Goal: Information Seeking & Learning: Compare options

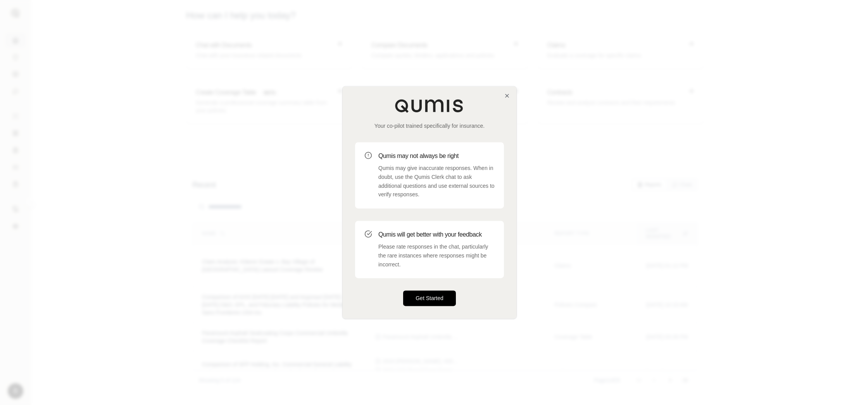
click at [423, 297] on button "Get Started" at bounding box center [429, 299] width 53 height 16
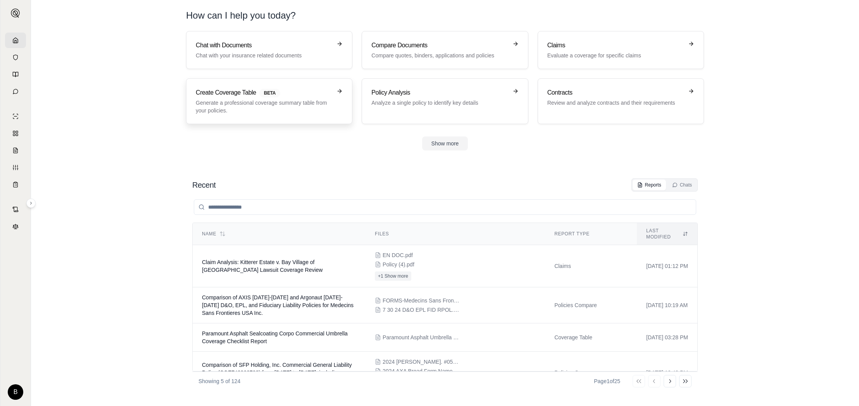
click at [287, 93] on h3 "Create Coverage Table BETA" at bounding box center [264, 92] width 136 height 9
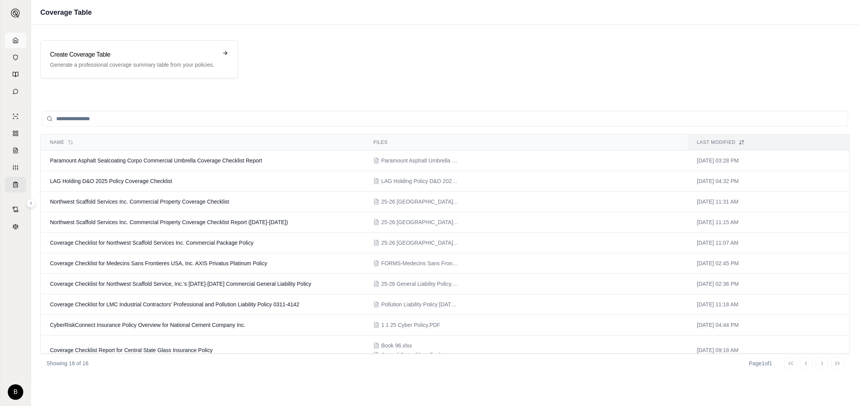
click at [16, 37] on icon at bounding box center [15, 40] width 6 height 6
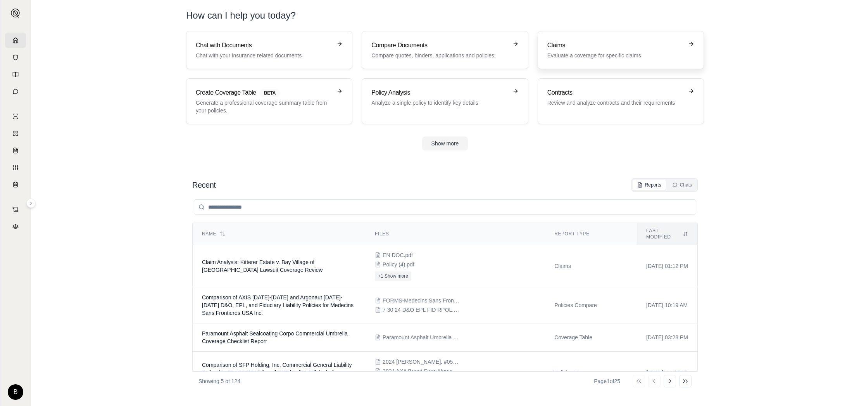
click at [584, 48] on h3 "Claims" at bounding box center [615, 45] width 136 height 9
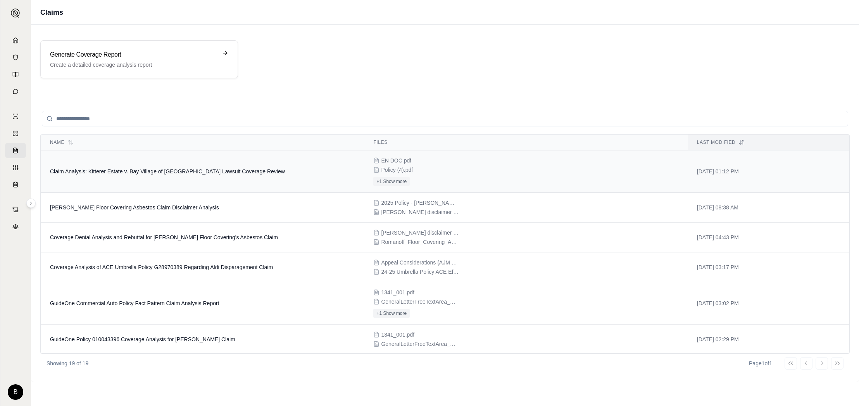
click at [160, 171] on span "Claim Analysis: Kitterer Estate v. Bay Village of [GEOGRAPHIC_DATA] Lawsuit Cov…" at bounding box center [167, 171] width 235 height 6
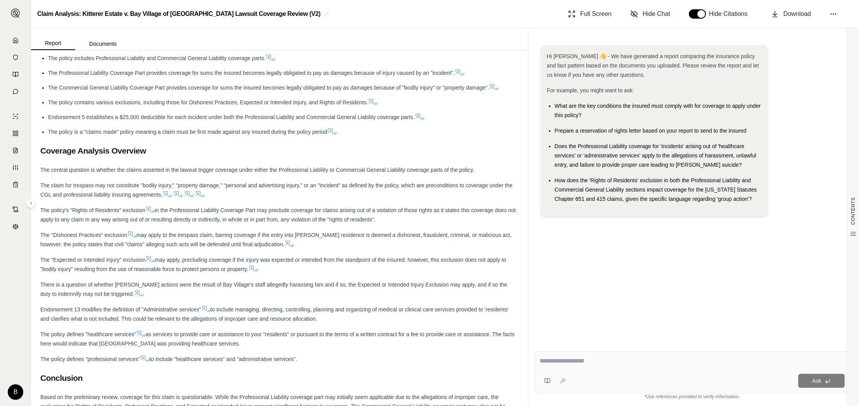
scroll to position [384, 0]
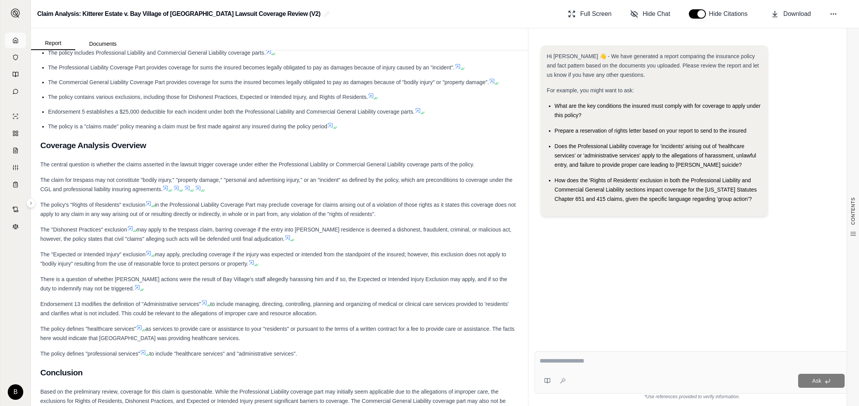
click at [17, 40] on icon at bounding box center [15, 40] width 6 height 6
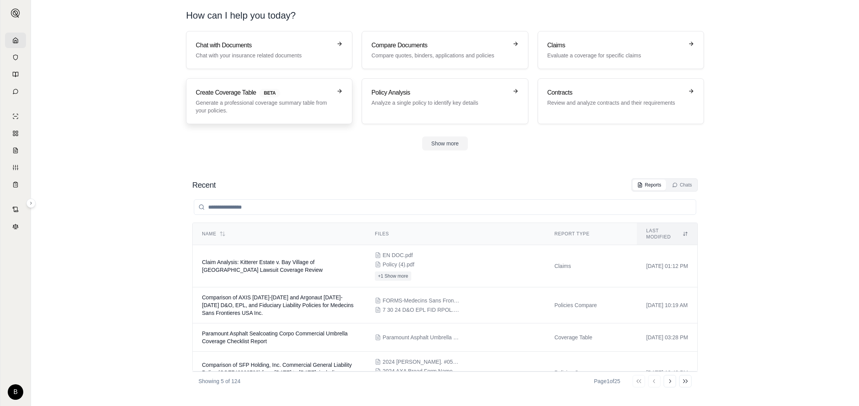
click at [279, 99] on p "Generate a professional coverage summary table from your policies." at bounding box center [264, 107] width 136 height 16
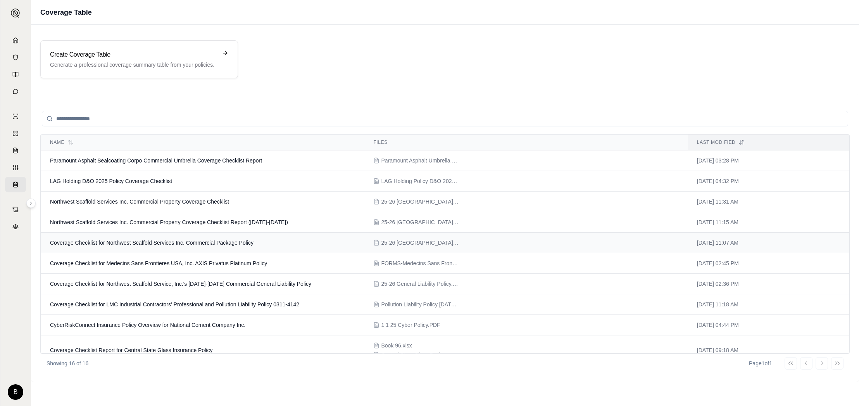
click at [121, 243] on span "Coverage Checklist for Northwest Scaffold Services Inc. Commercial Package Poli…" at bounding box center [151, 242] width 203 height 6
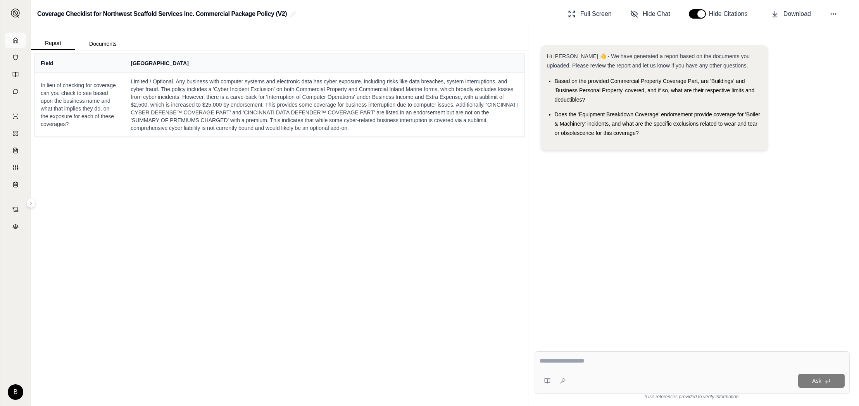
click at [16, 42] on polyline at bounding box center [16, 41] width 2 height 3
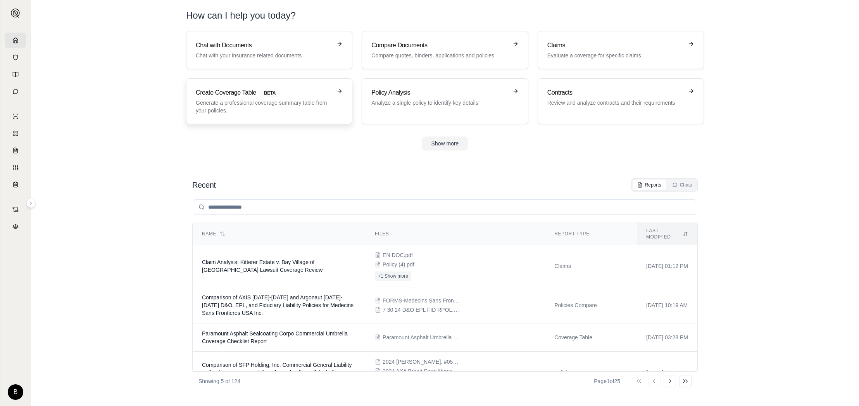
click at [292, 97] on h3 "Create Coverage Table BETA" at bounding box center [264, 92] width 136 height 9
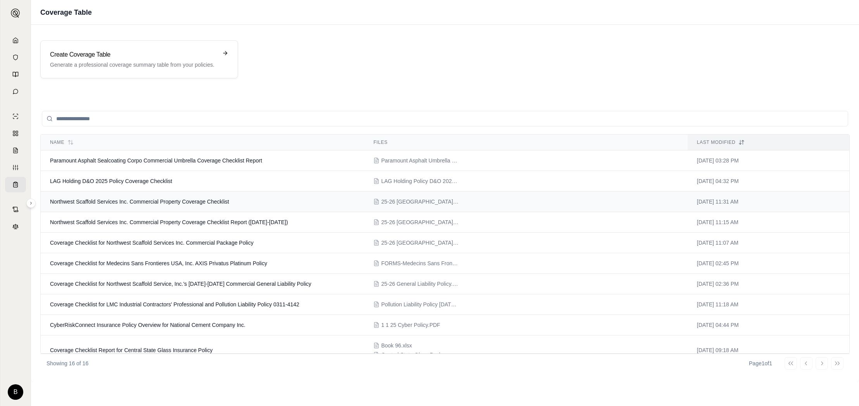
click at [134, 203] on span "Northwest Scaffold Services Inc. Commercial Property Coverage Checklist" at bounding box center [139, 201] width 179 height 6
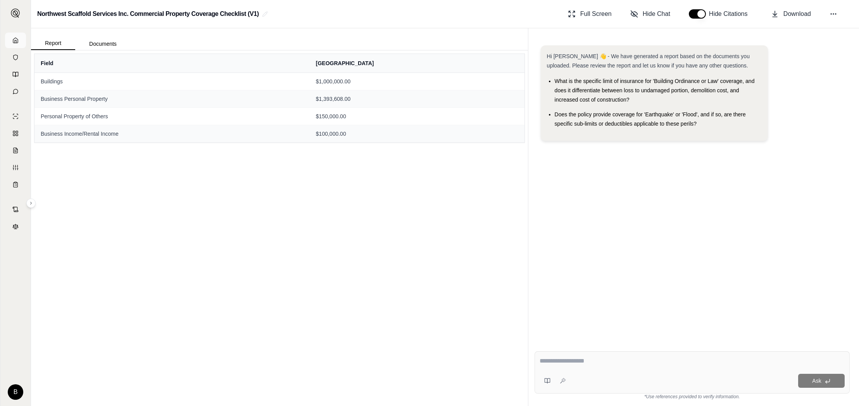
click at [16, 41] on icon at bounding box center [15, 40] width 6 height 6
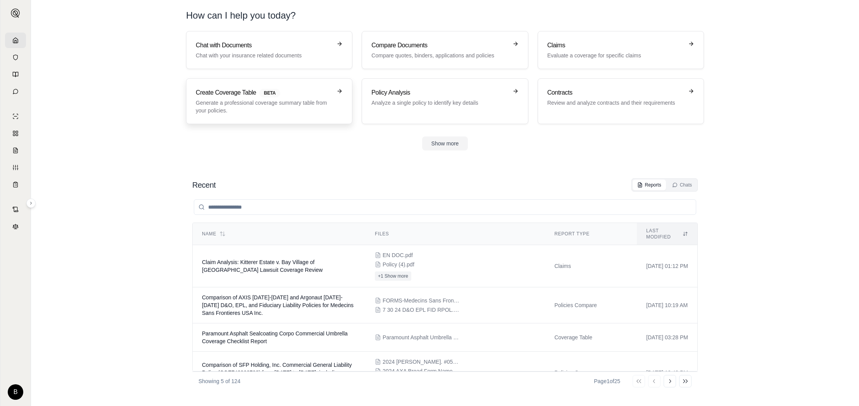
click at [305, 95] on h3 "Create Coverage Table BETA" at bounding box center [264, 92] width 136 height 9
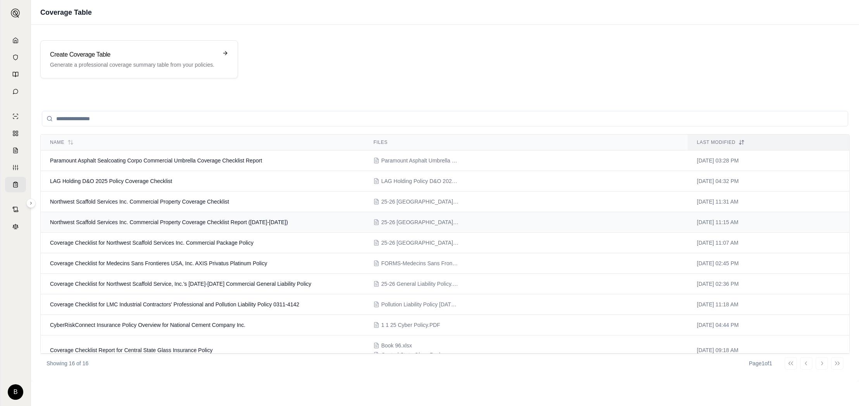
click at [119, 222] on span "Northwest Scaffold Services Inc. Commercial Property Coverage Checklist Report …" at bounding box center [169, 222] width 238 height 6
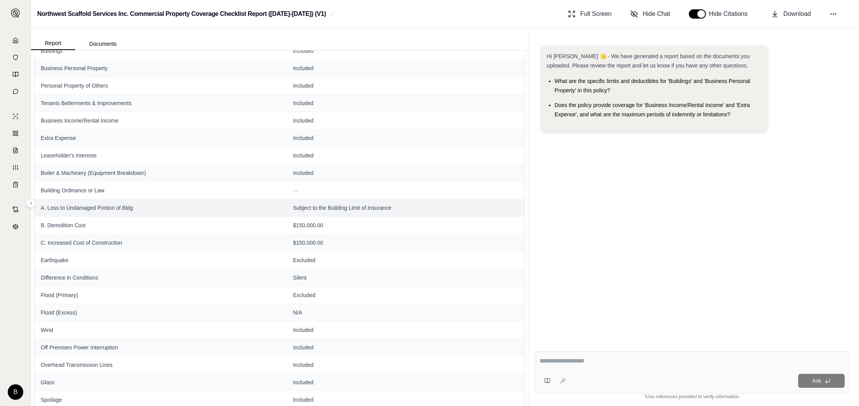
scroll to position [36, 0]
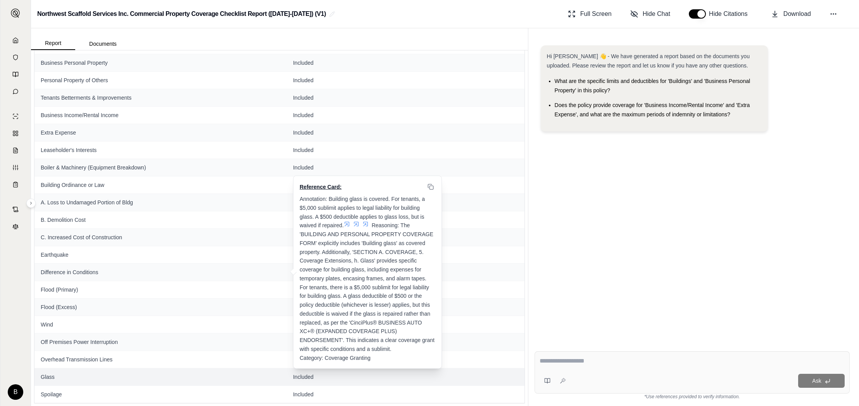
click at [348, 224] on icon at bounding box center [347, 224] width 6 height 6
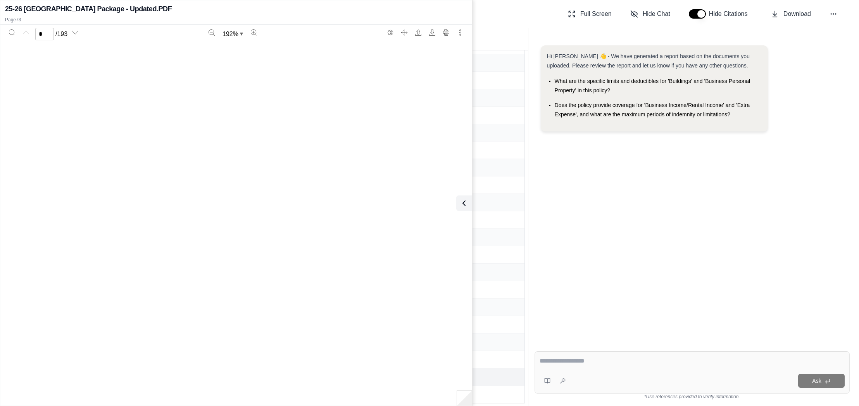
type input "**"
click at [463, 202] on icon at bounding box center [462, 202] width 9 height 9
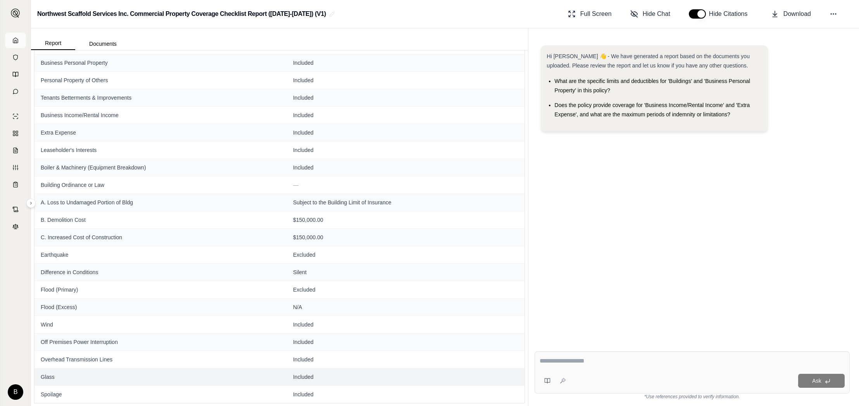
click at [13, 40] on icon at bounding box center [15, 40] width 5 height 5
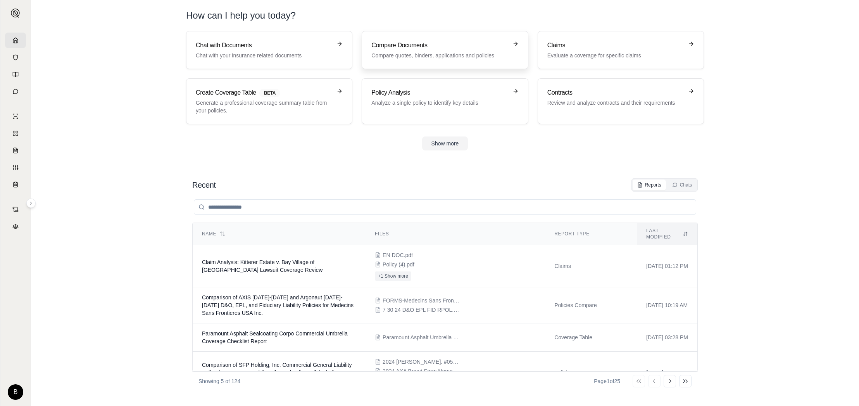
click at [407, 55] on p "Compare quotes, binders, applications and policies" at bounding box center [439, 56] width 136 height 8
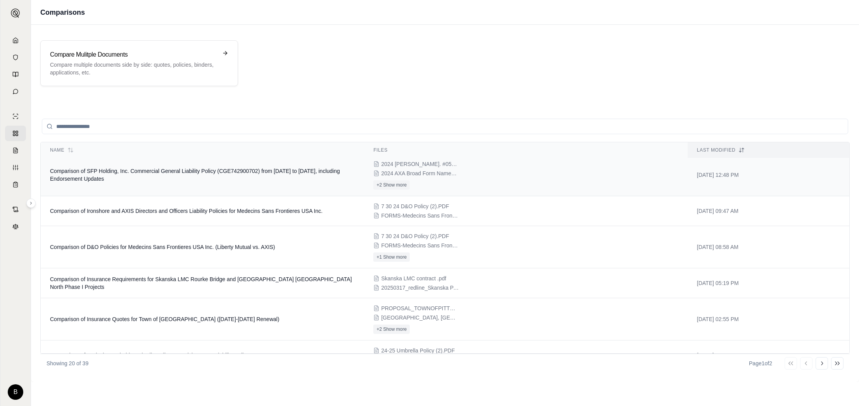
scroll to position [40, 0]
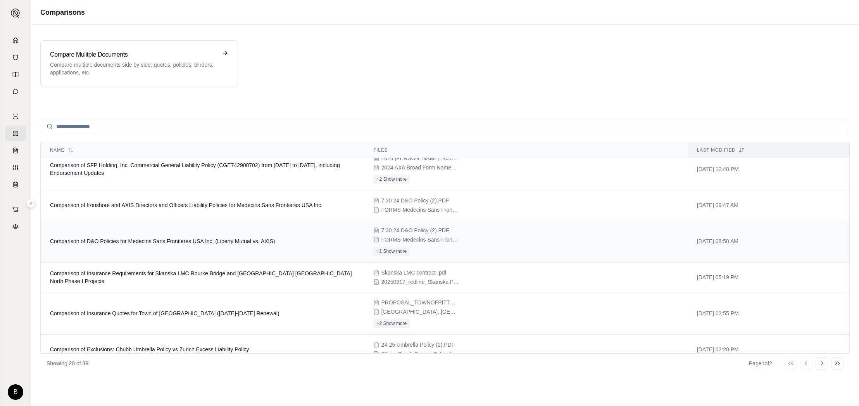
click at [178, 240] on span "Comparison of D&O Policies for Medecins Sans Frontieres USA Inc. (Liberty Mutua…" at bounding box center [162, 241] width 225 height 6
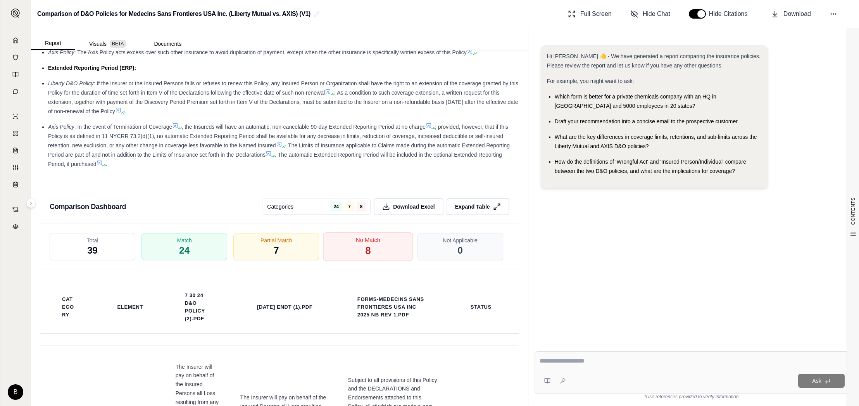
scroll to position [1549, 0]
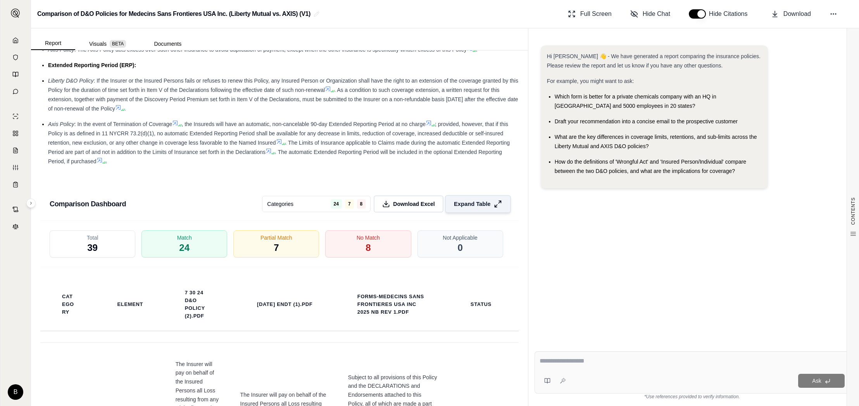
click at [462, 205] on span "Expand Table" at bounding box center [472, 204] width 36 height 8
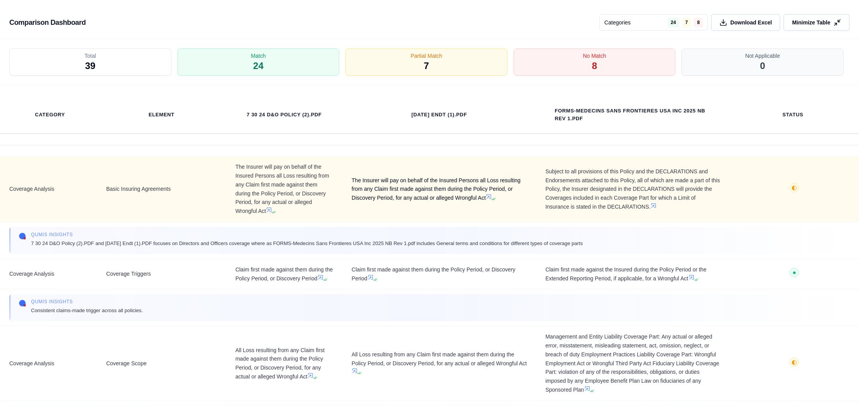
scroll to position [0, 0]
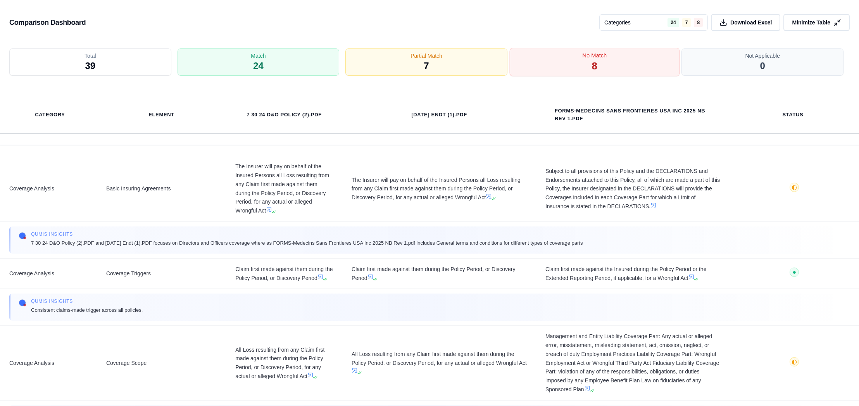
click at [598, 66] on div "No Match 8" at bounding box center [594, 62] width 170 height 29
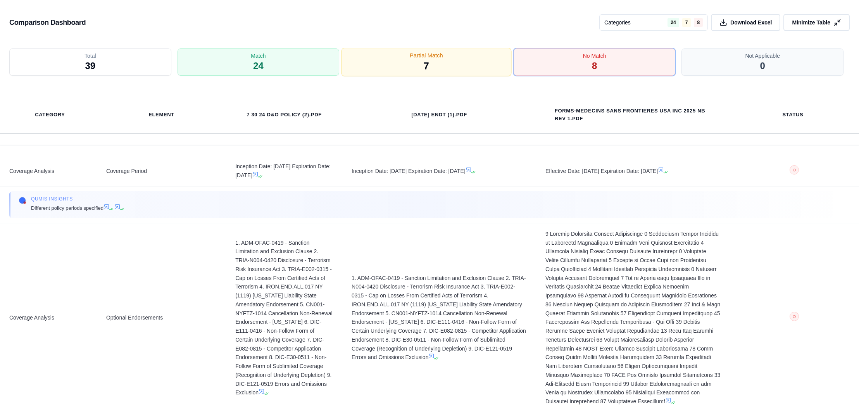
click at [465, 61] on div "Partial Match 7" at bounding box center [426, 62] width 170 height 29
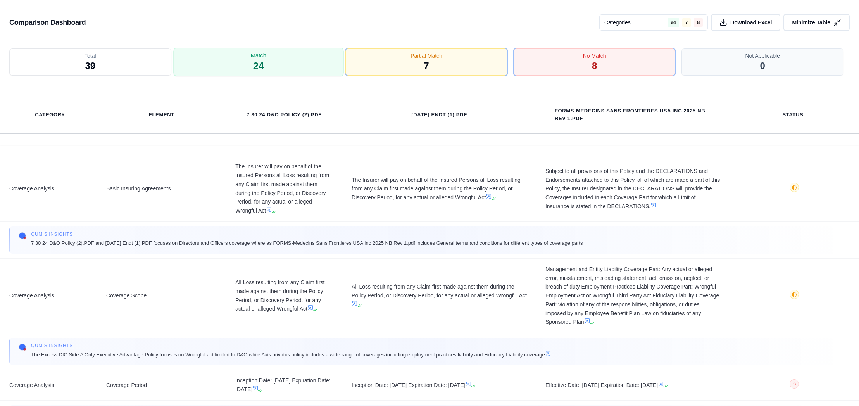
click at [296, 61] on div "Match 24" at bounding box center [258, 62] width 170 height 29
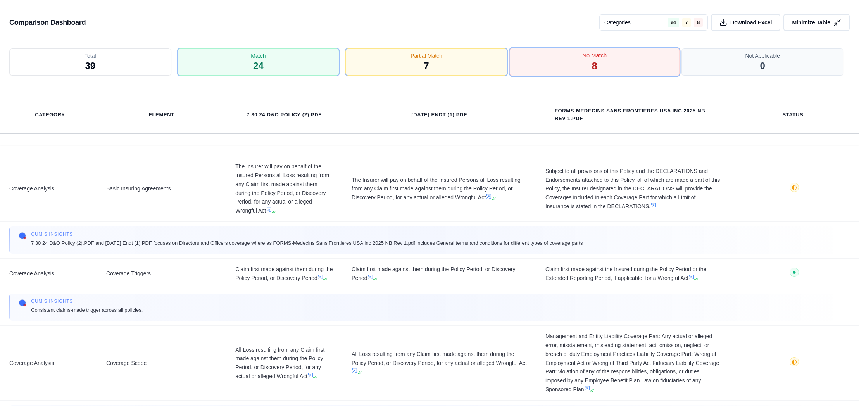
click at [596, 71] on span "8" at bounding box center [594, 66] width 5 height 13
click at [801, 17] on button "Minimize Table" at bounding box center [816, 23] width 69 height 18
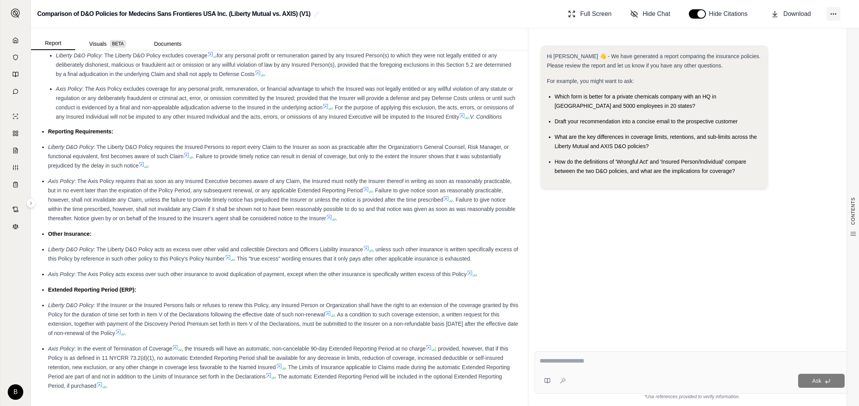
click at [837, 12] on button at bounding box center [833, 14] width 14 height 14
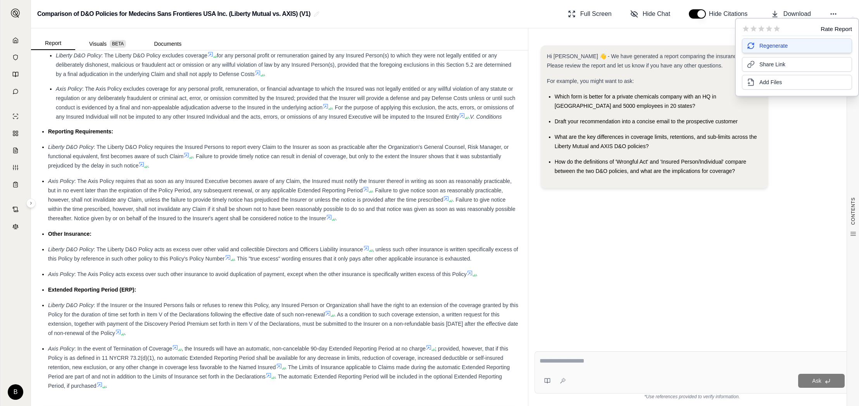
click at [772, 48] on span "Regenerate" at bounding box center [773, 46] width 28 height 8
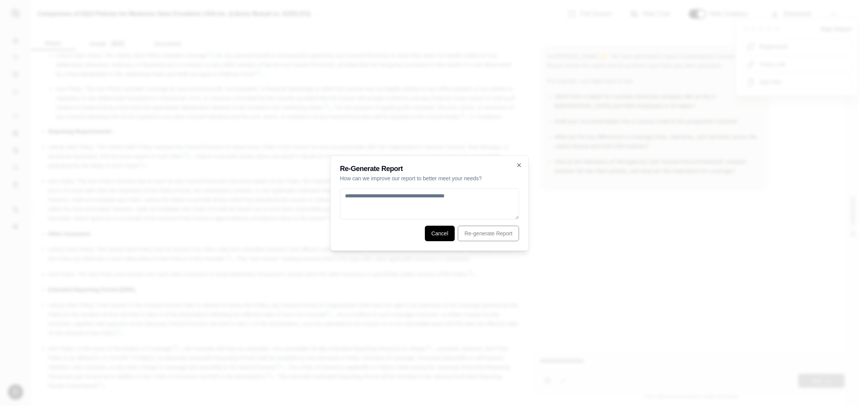
click at [431, 234] on button "Cancel" at bounding box center [440, 234] width 30 height 16
